Goal: Transaction & Acquisition: Book appointment/travel/reservation

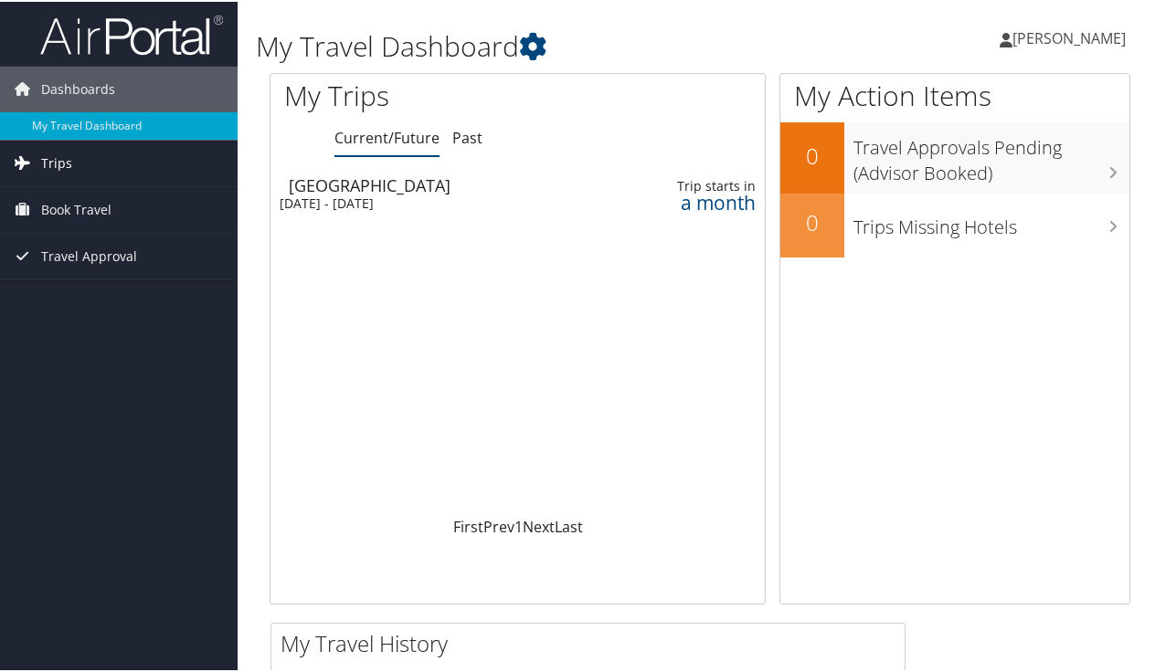
click at [68, 163] on span "Trips" at bounding box center [56, 162] width 31 height 46
click at [55, 292] on span "Book Travel" at bounding box center [76, 291] width 70 height 46
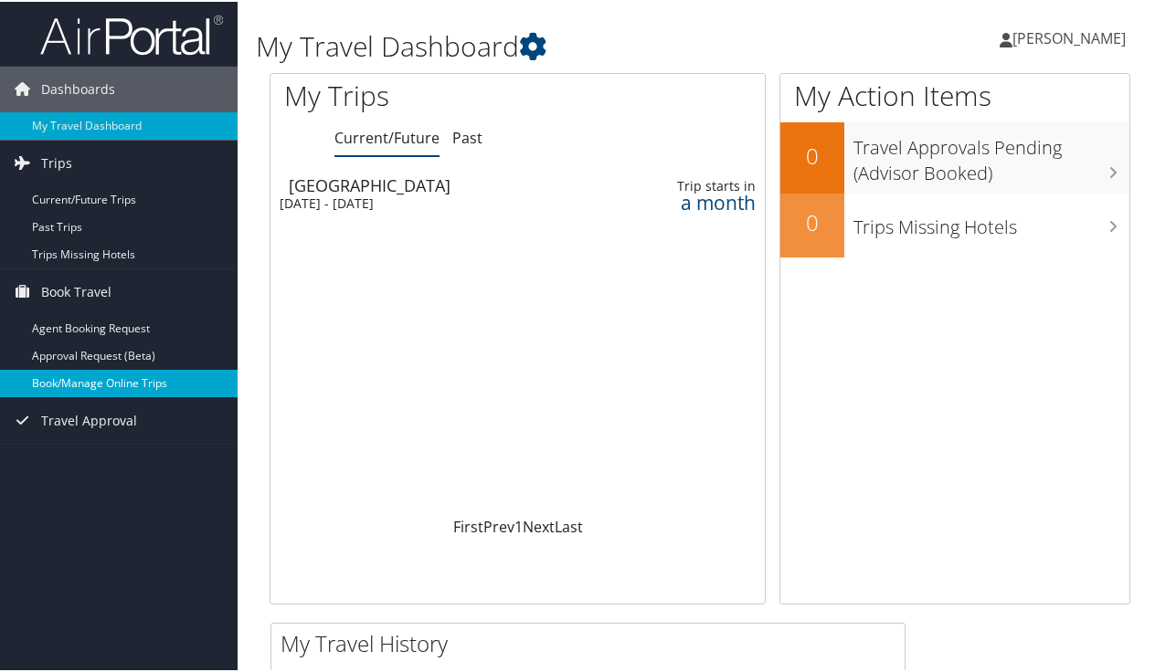
click at [45, 382] on link "Book/Manage Online Trips" at bounding box center [119, 381] width 238 height 27
